Goal: Information Seeking & Learning: Learn about a topic

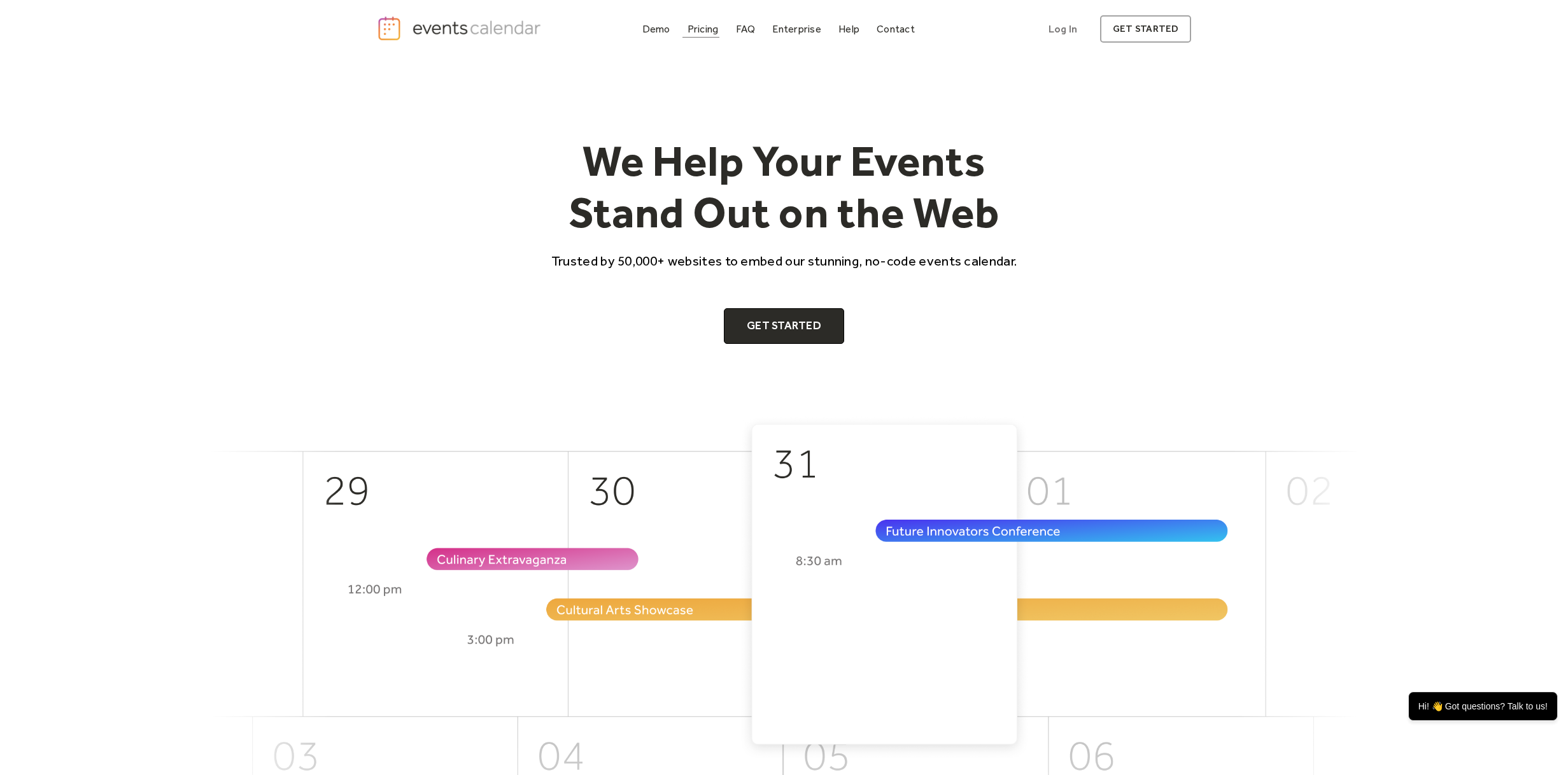
click at [705, 31] on div "Pricing" at bounding box center [703, 29] width 32 height 7
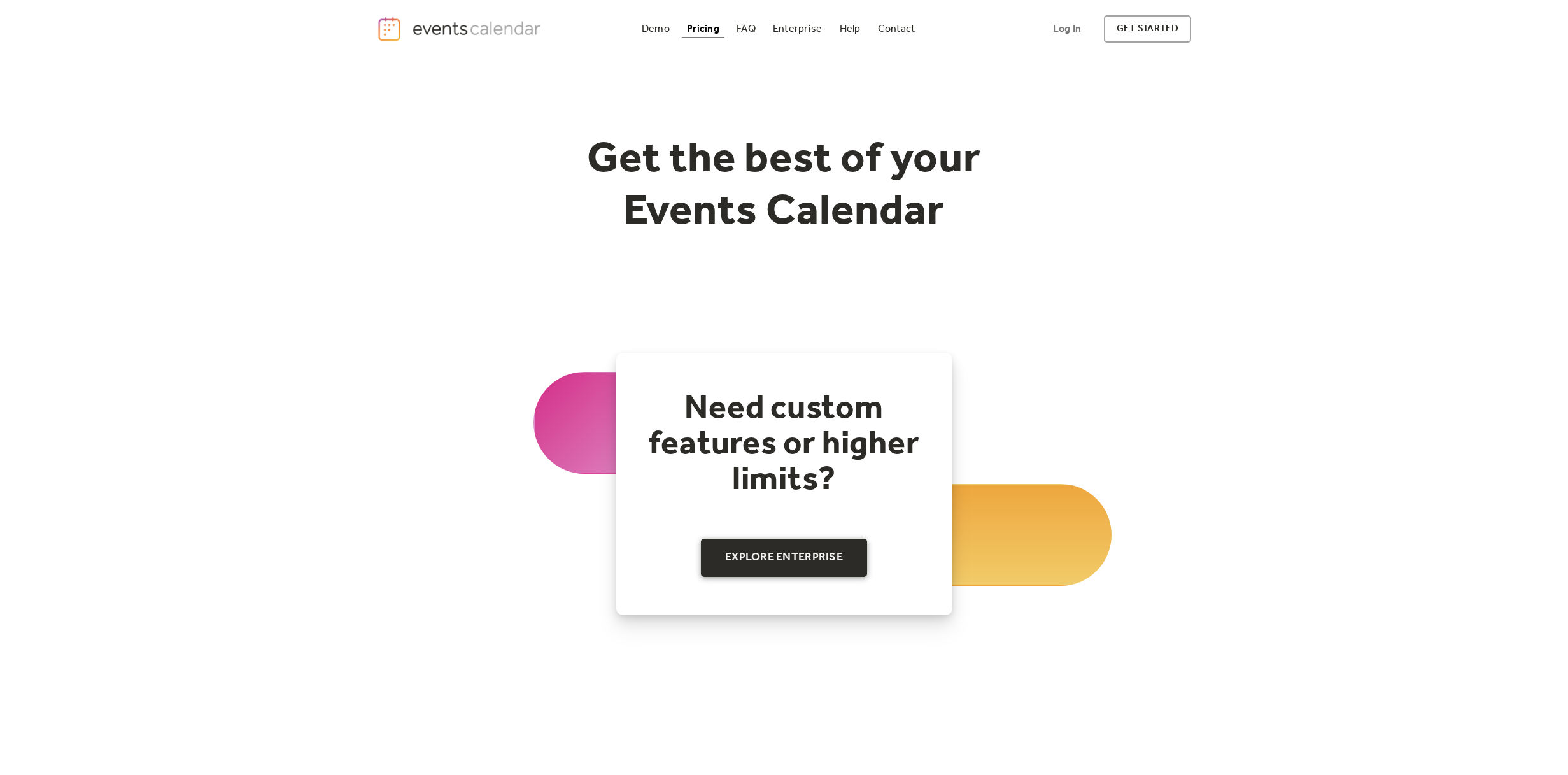
click at [754, 564] on link "Explore Enterprise" at bounding box center [783, 557] width 166 height 38
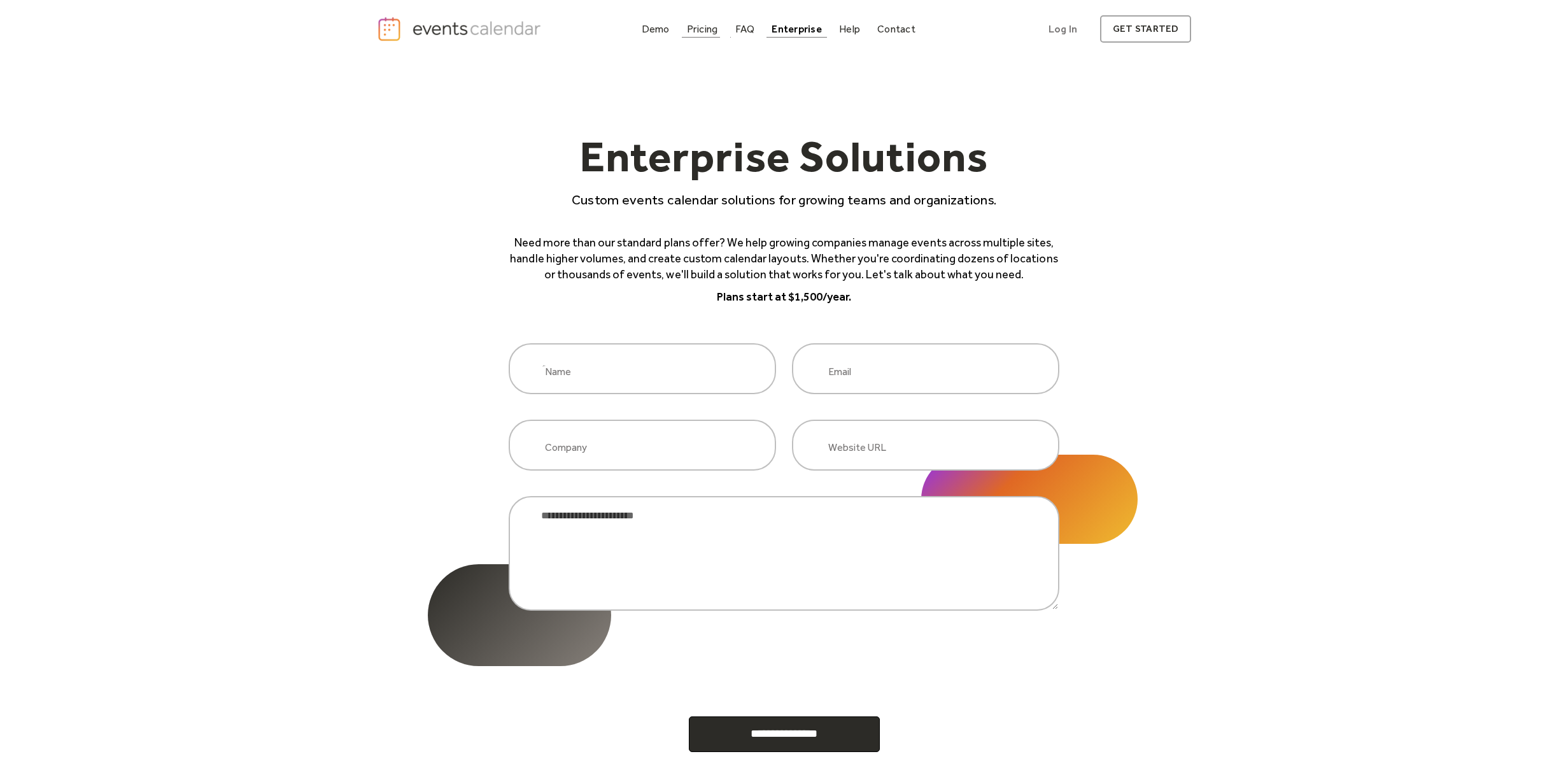
click at [705, 27] on div "Pricing" at bounding box center [702, 29] width 32 height 7
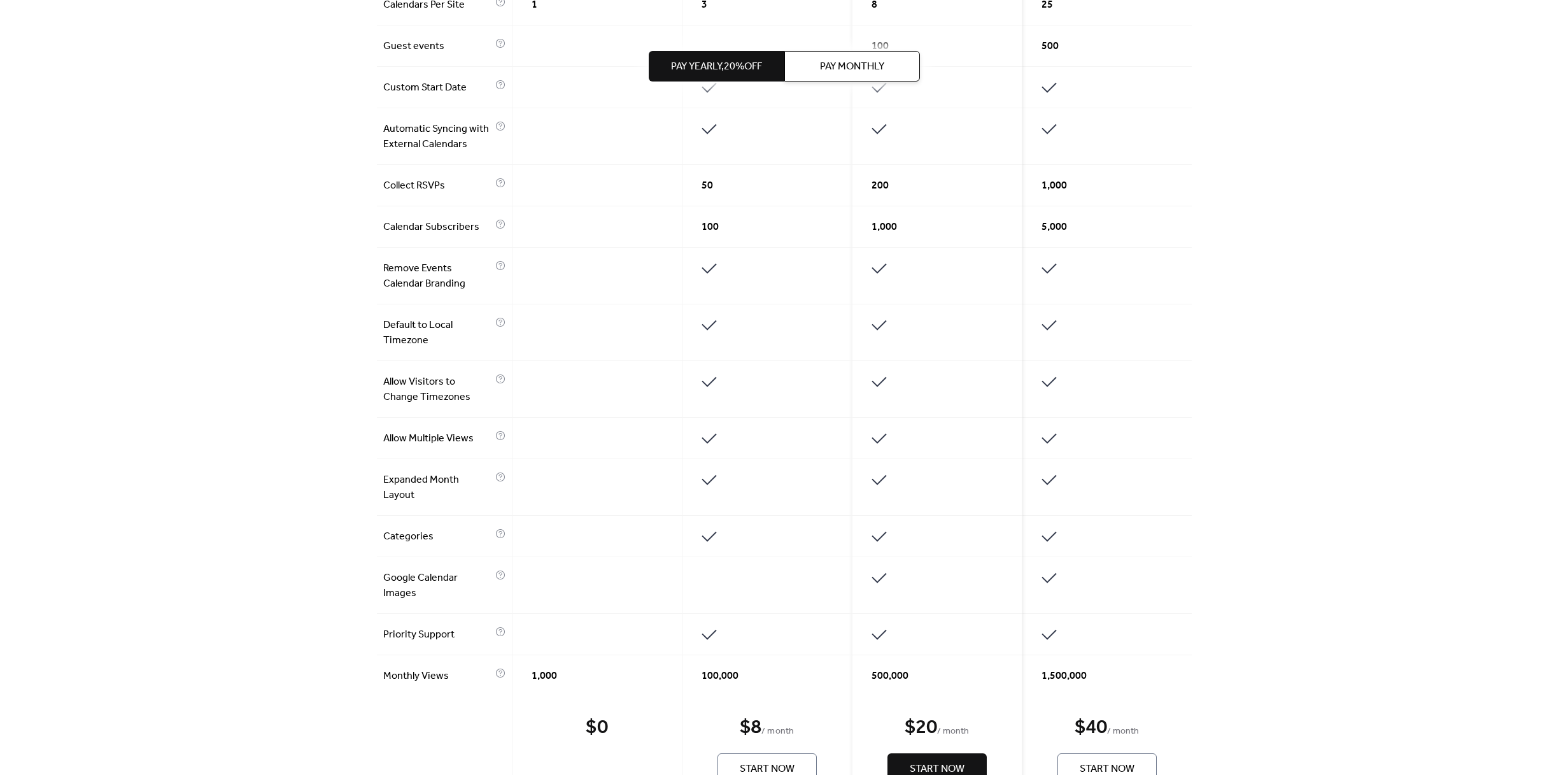
scroll to position [1180, 0]
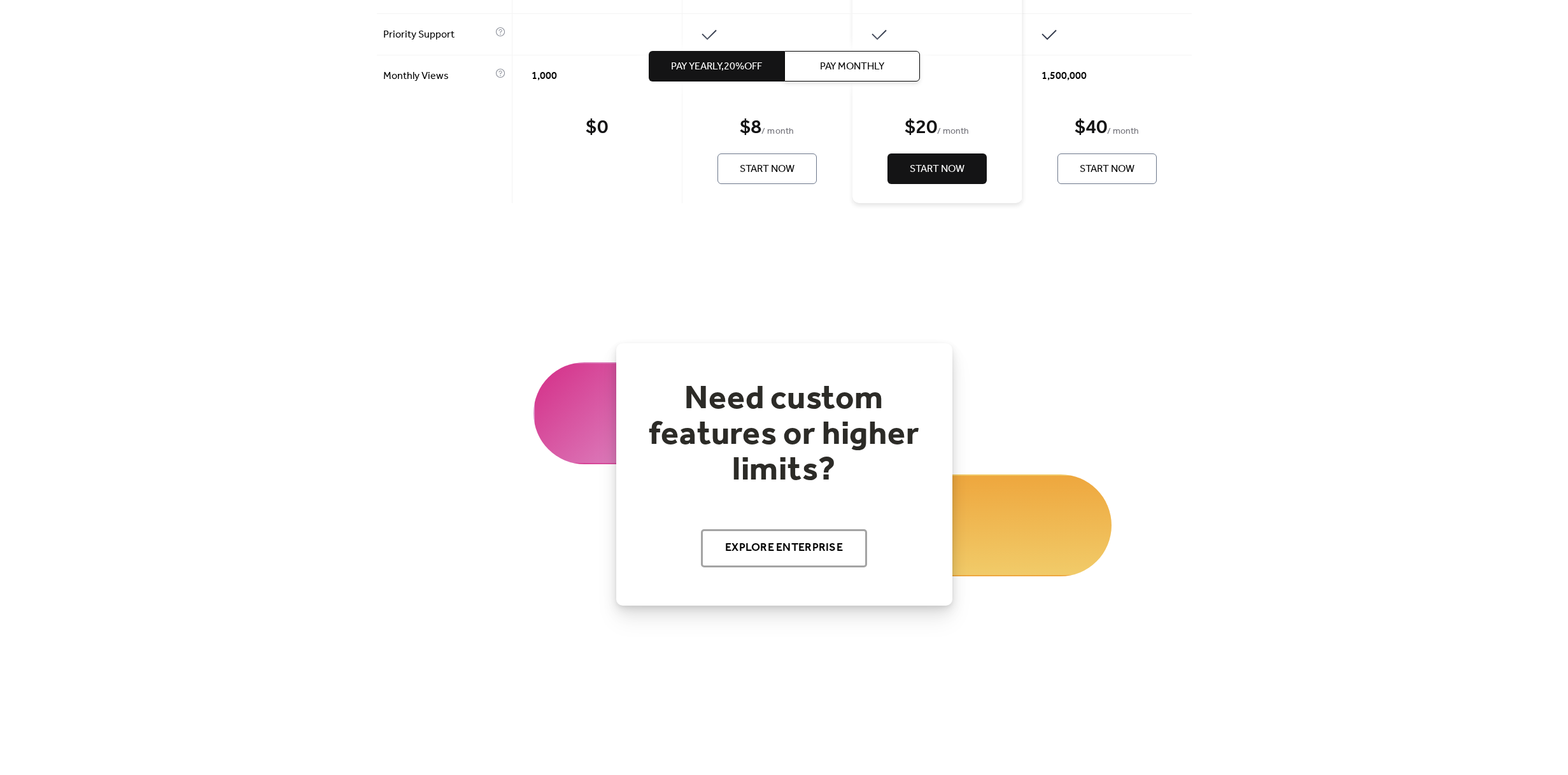
click at [949, 177] on span "Start Now" at bounding box center [937, 170] width 55 height 15
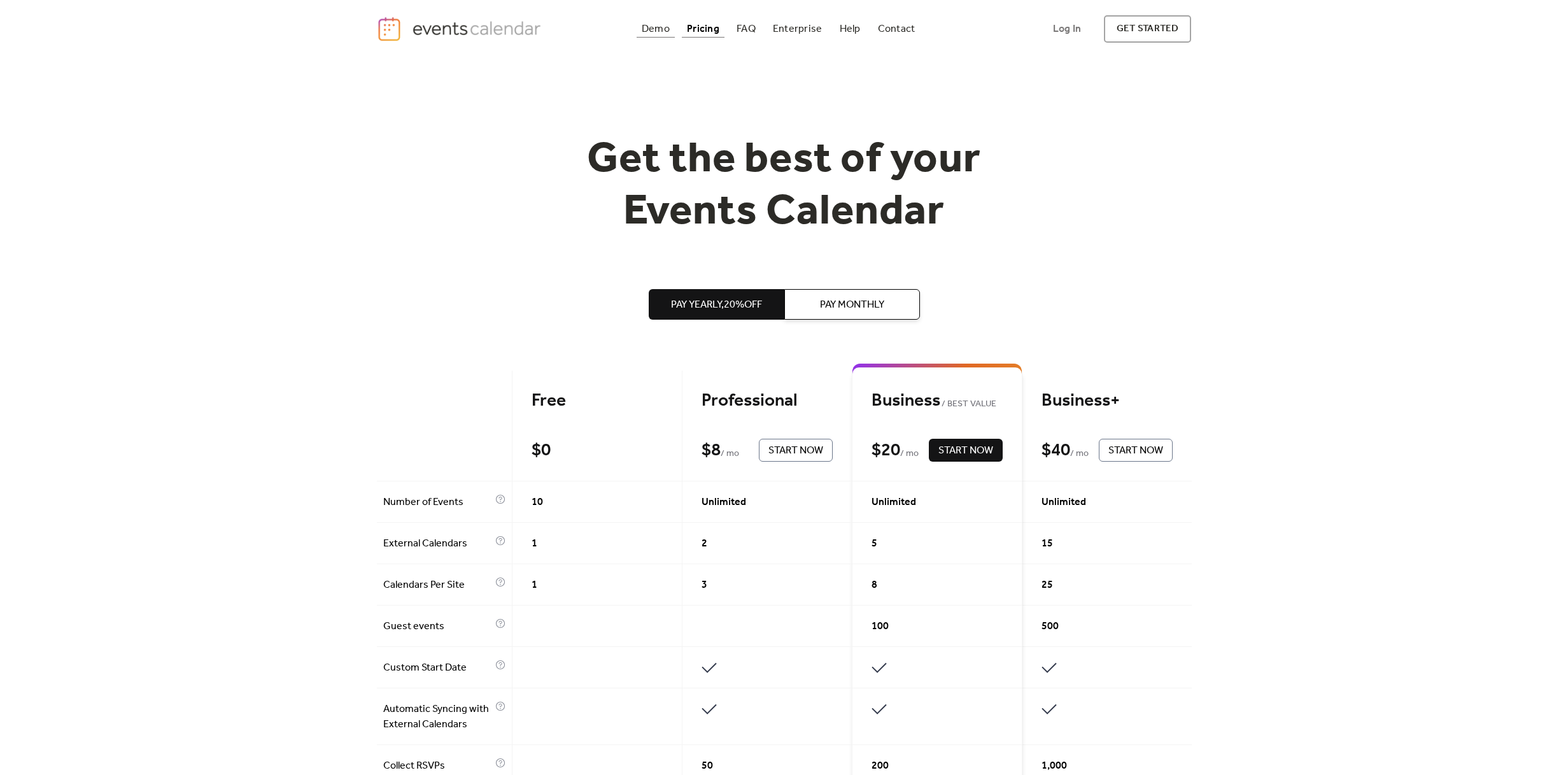
click at [653, 32] on div "Demo" at bounding box center [655, 29] width 28 height 7
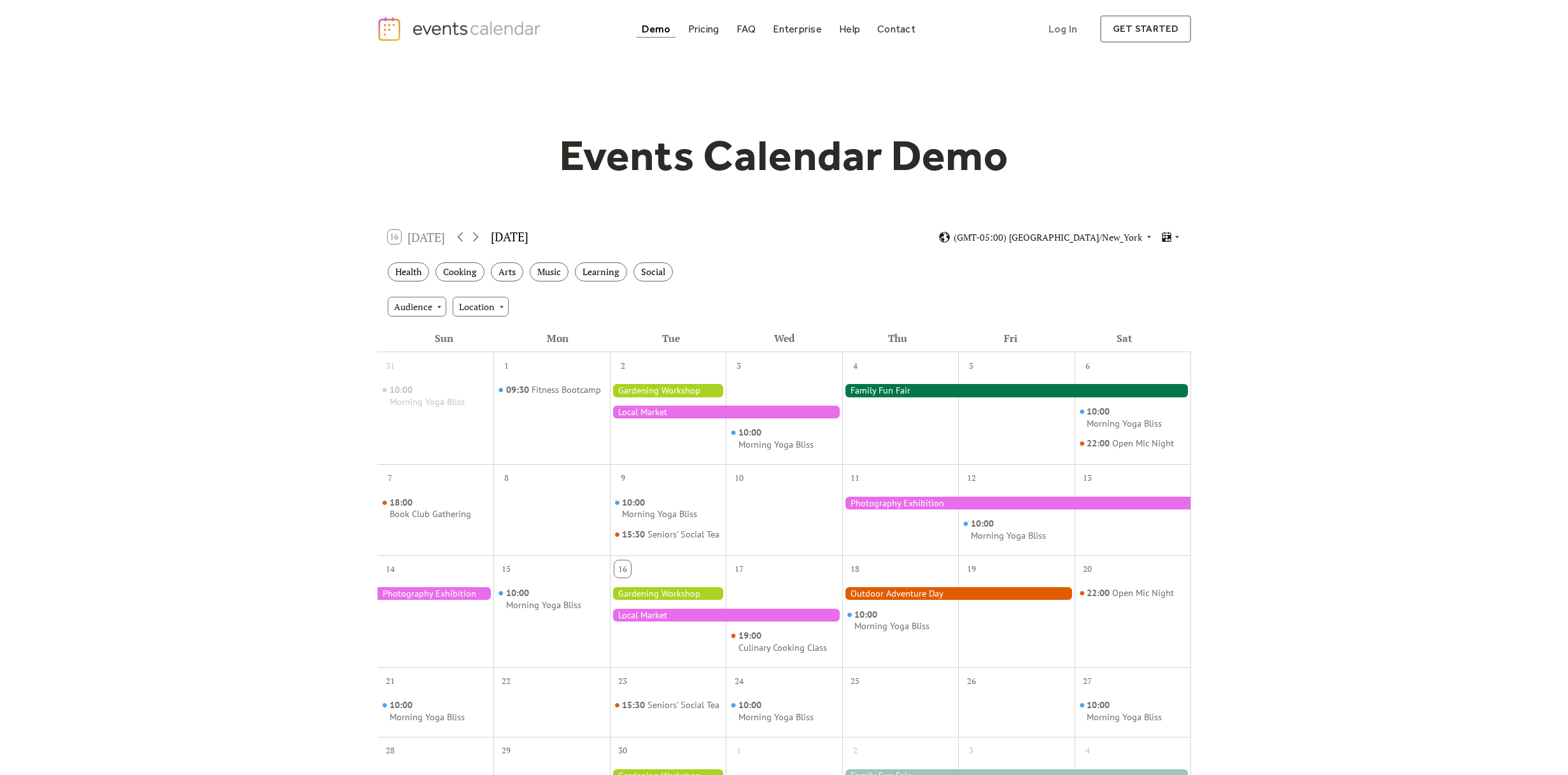
click at [265, 235] on div "Events Calendar Demo Loading the Events Calendar..." at bounding box center [784, 559] width 1568 height 1003
click at [656, 391] on div at bounding box center [668, 390] width 117 height 13
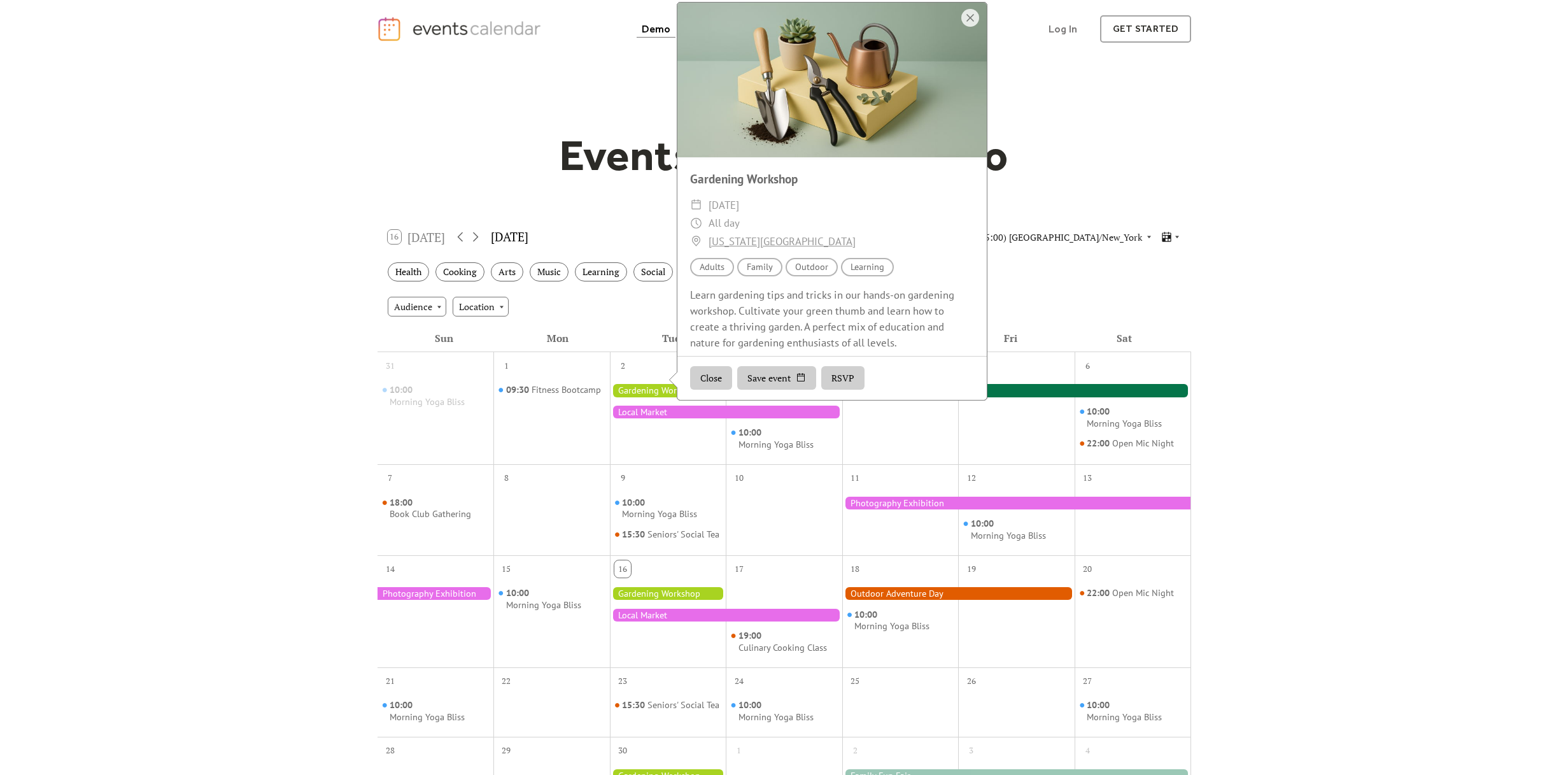
click at [153, 320] on div "Events Calendar Demo Loading the Events Calendar..." at bounding box center [784, 559] width 1568 height 1003
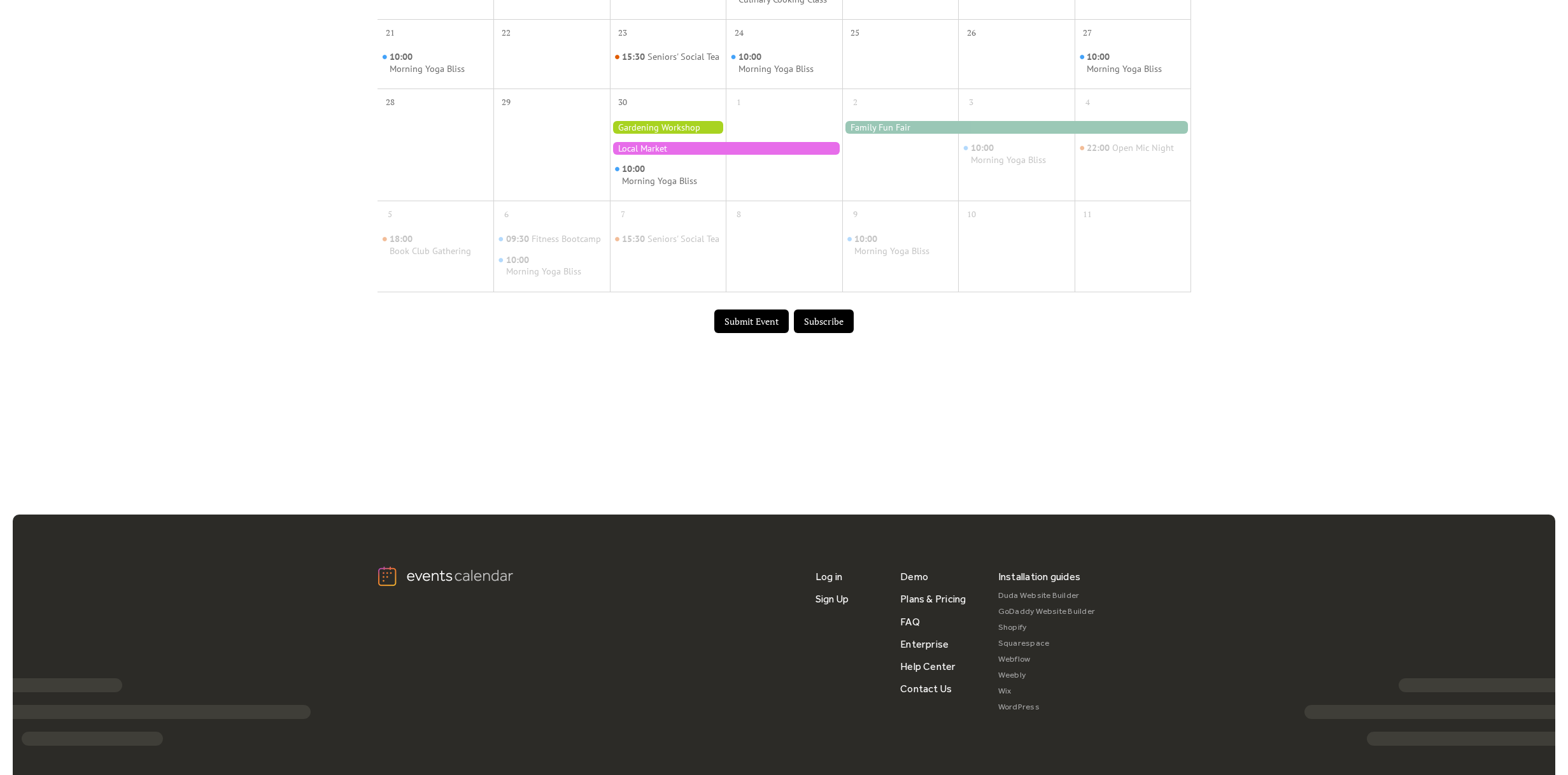
scroll to position [749, 0]
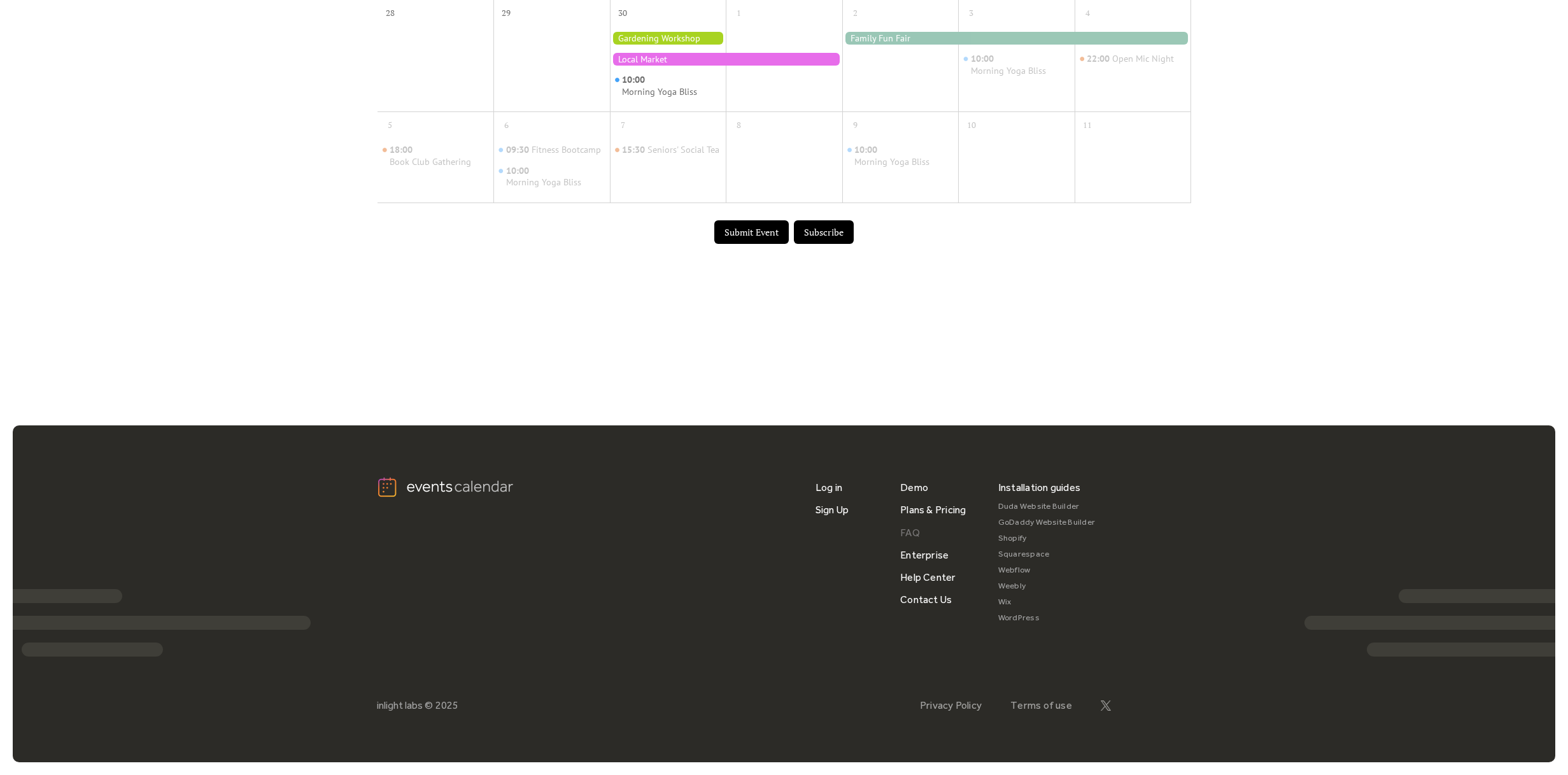
click at [916, 533] on link "FAQ" at bounding box center [909, 533] width 20 height 22
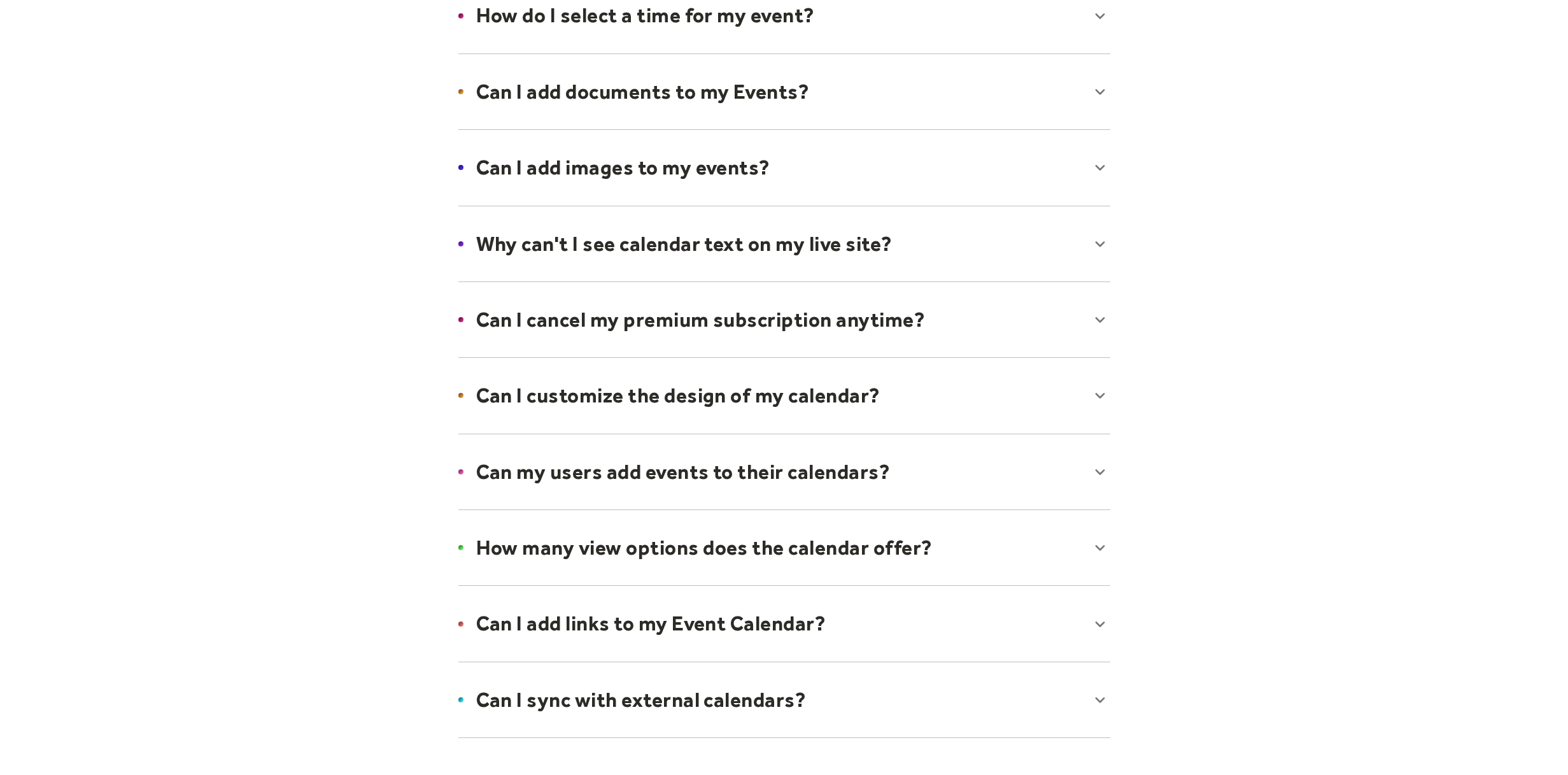
scroll to position [556, 0]
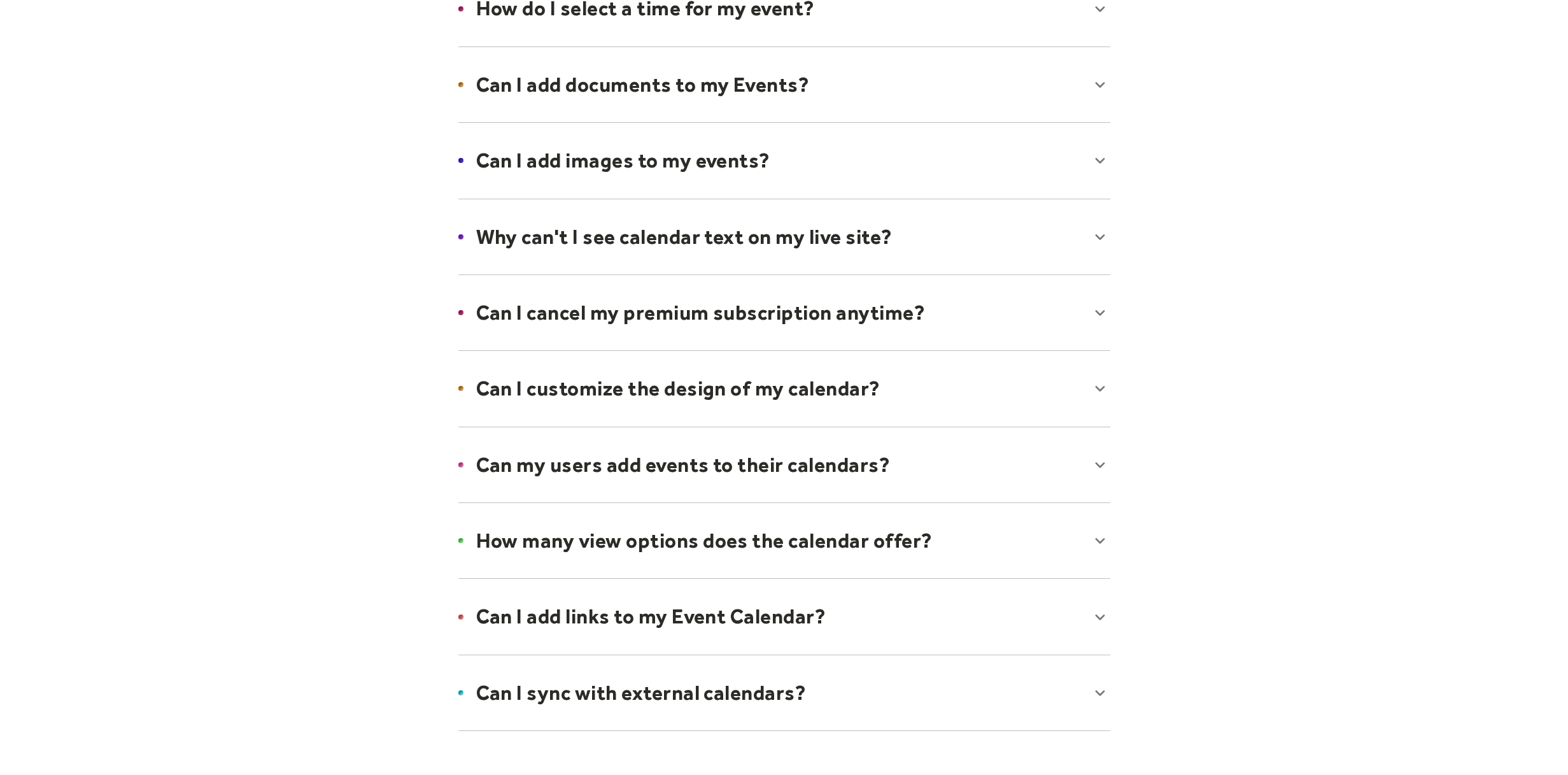
click at [822, 393] on div at bounding box center [784, 388] width 677 height 78
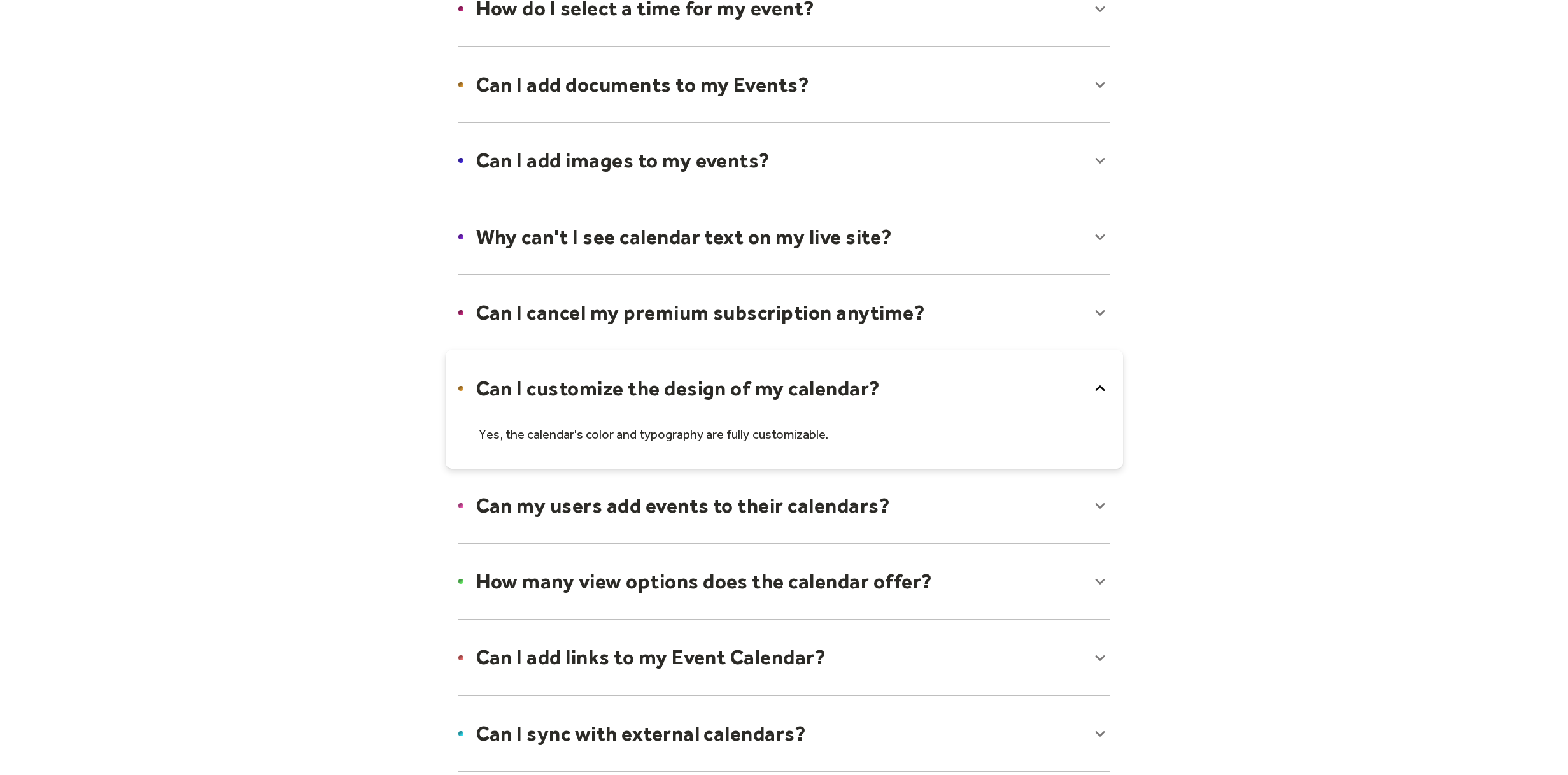
click at [830, 389] on div at bounding box center [784, 409] width 677 height 119
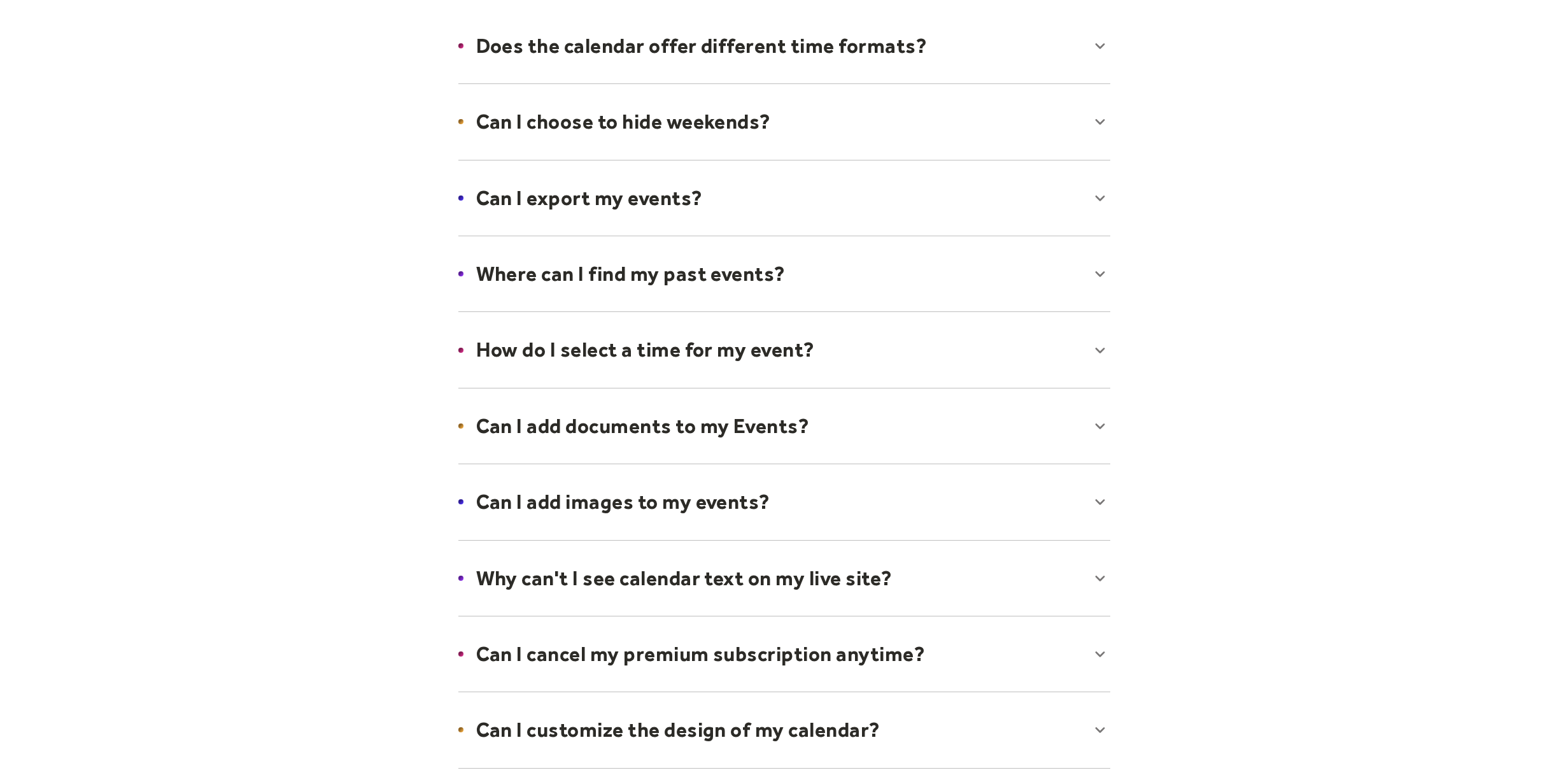
scroll to position [0, 0]
